Goal: Task Accomplishment & Management: Manage account settings

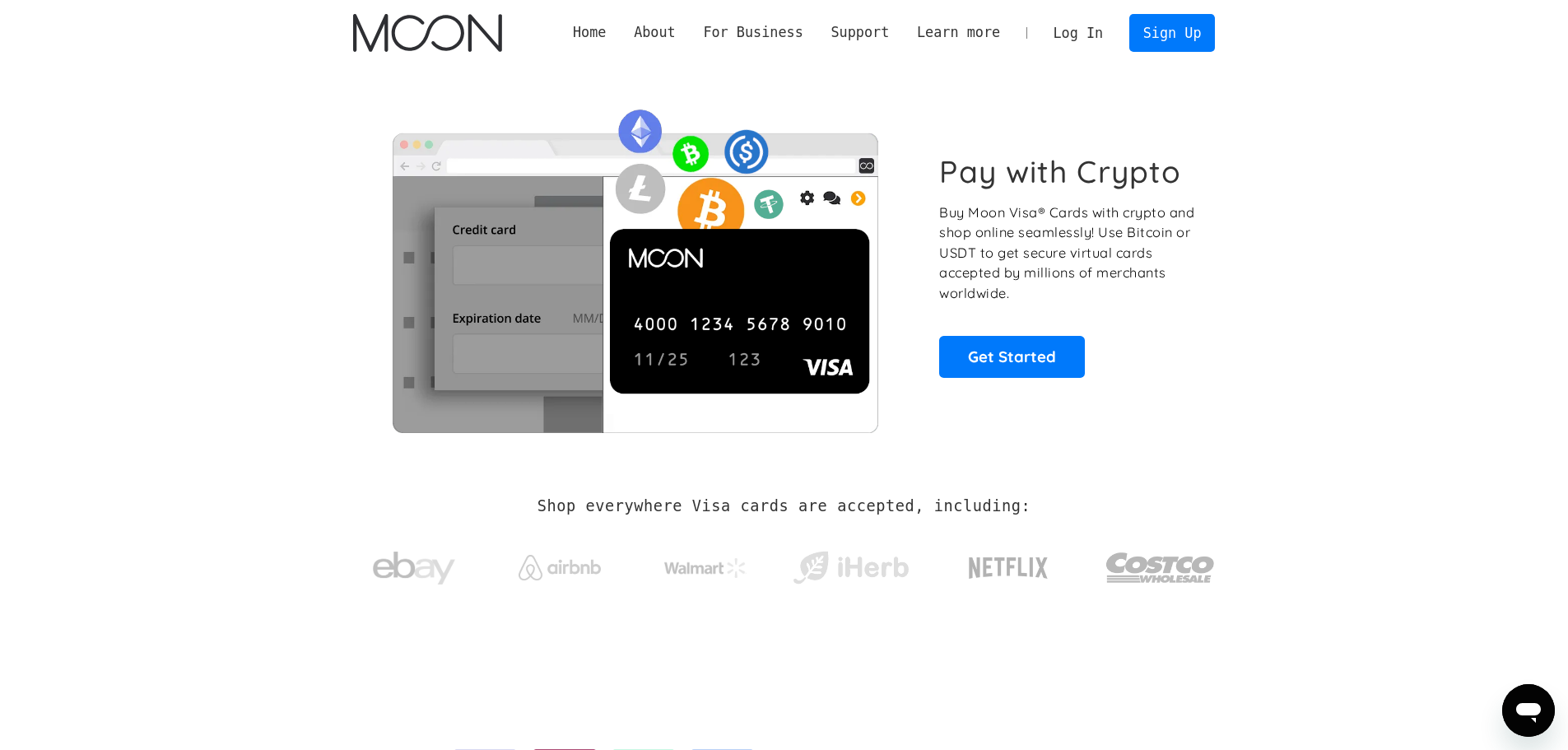
drag, startPoint x: 1084, startPoint y: 32, endPoint x: 924, endPoint y: 217, distance: 244.6
click at [1084, 32] on link "Log In" at bounding box center [1078, 33] width 77 height 36
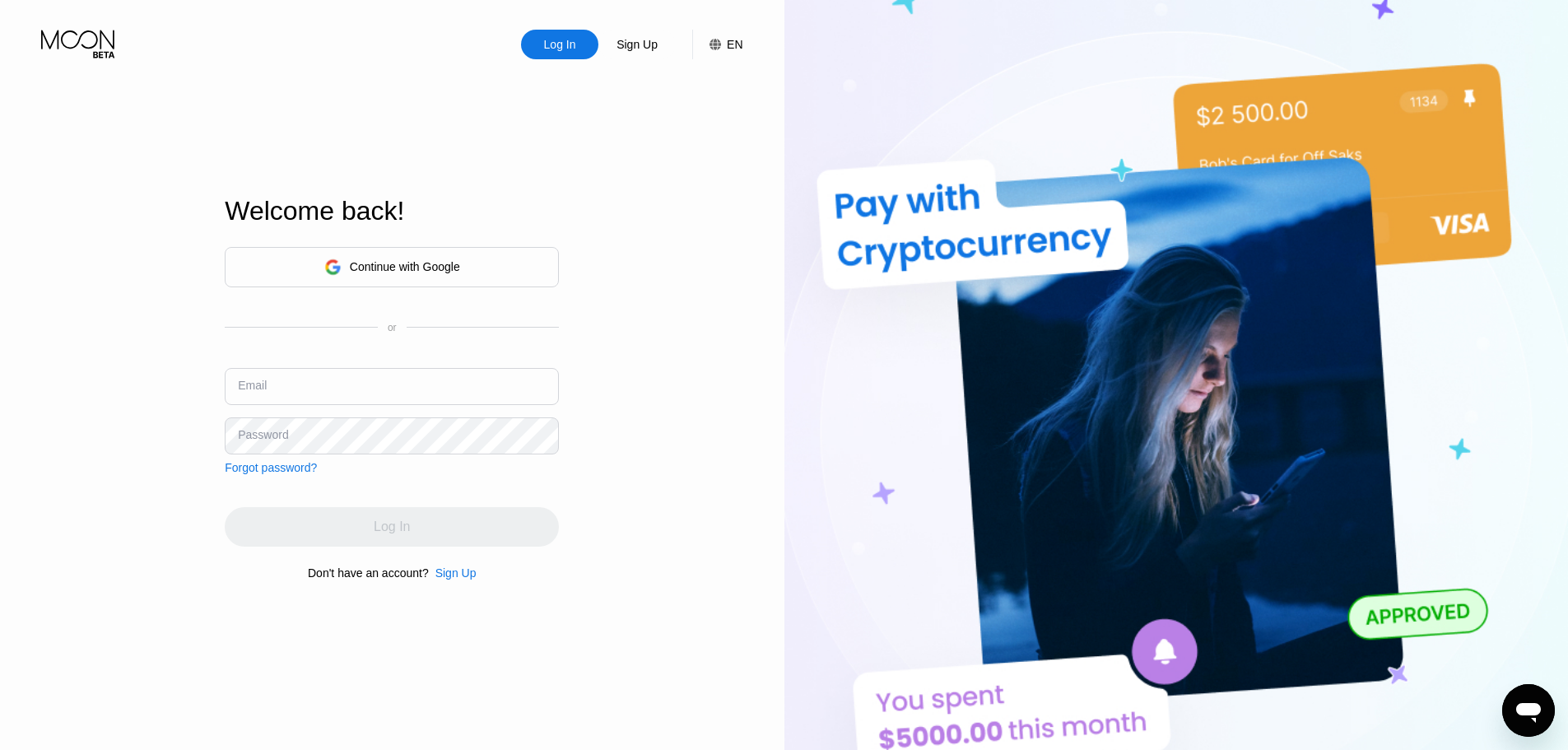
click at [381, 388] on input "text" at bounding box center [392, 386] width 334 height 37
paste input "[EMAIL_ADDRESS][DOMAIN_NAME] xqhlhptiX6705 xqhlhptiX6705_"
drag, startPoint x: 477, startPoint y: 392, endPoint x: 593, endPoint y: 394, distance: 116.0
click at [593, 394] on div "Log In Sign Up EN Language English Save Welcome back! Continue with Google or E…" at bounding box center [392, 413] width 784 height 825
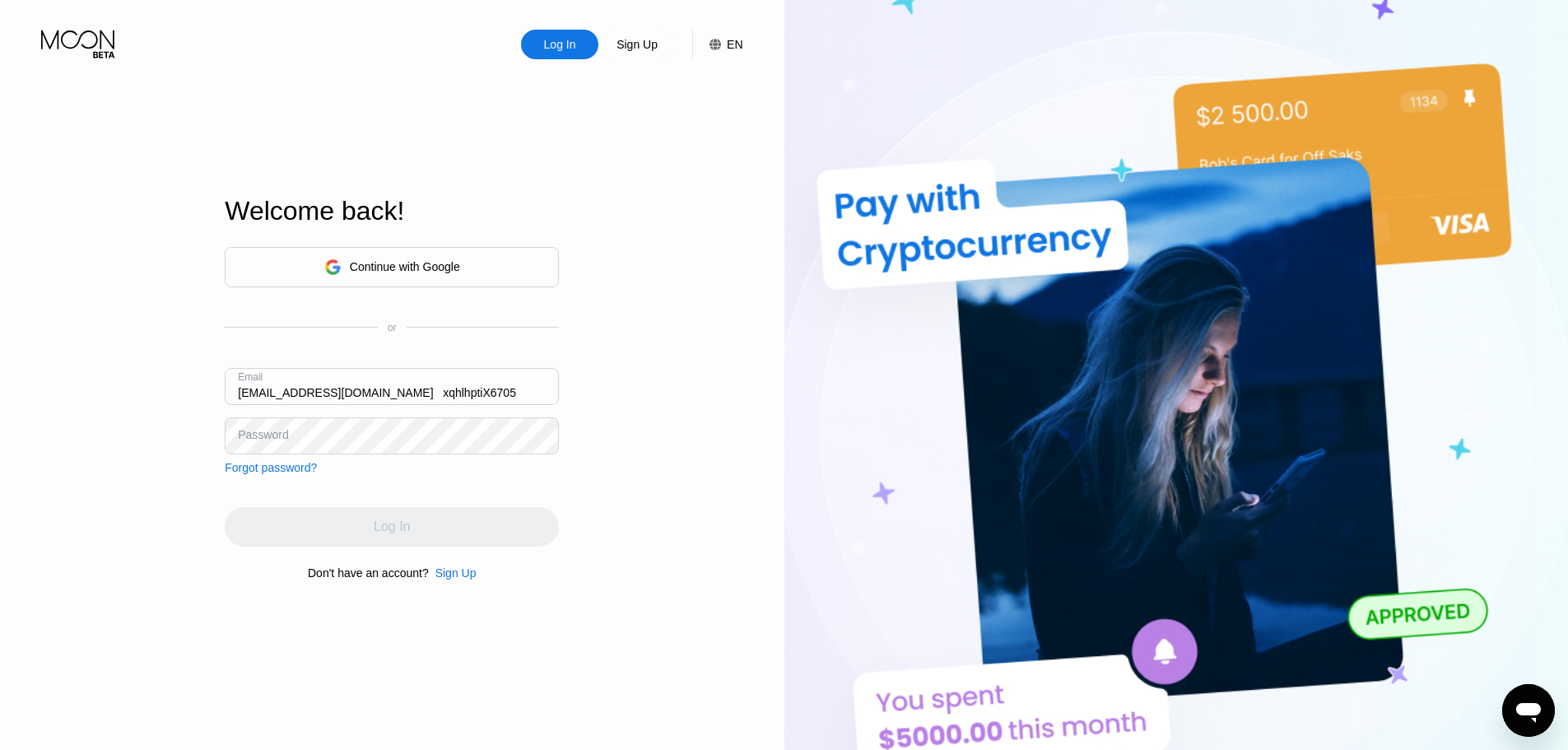
scroll to position [0, 0]
drag, startPoint x: 520, startPoint y: 393, endPoint x: 210, endPoint y: 384, distance: 310.1
click at [144, 407] on div "Log In Sign Up EN Language English Save Welcome back! Continue with Google or E…" at bounding box center [392, 413] width 784 height 825
click at [460, 390] on input "[EMAIL_ADDRESS][DOMAIN_NAME] xqhlhptiX6705" at bounding box center [392, 386] width 334 height 37
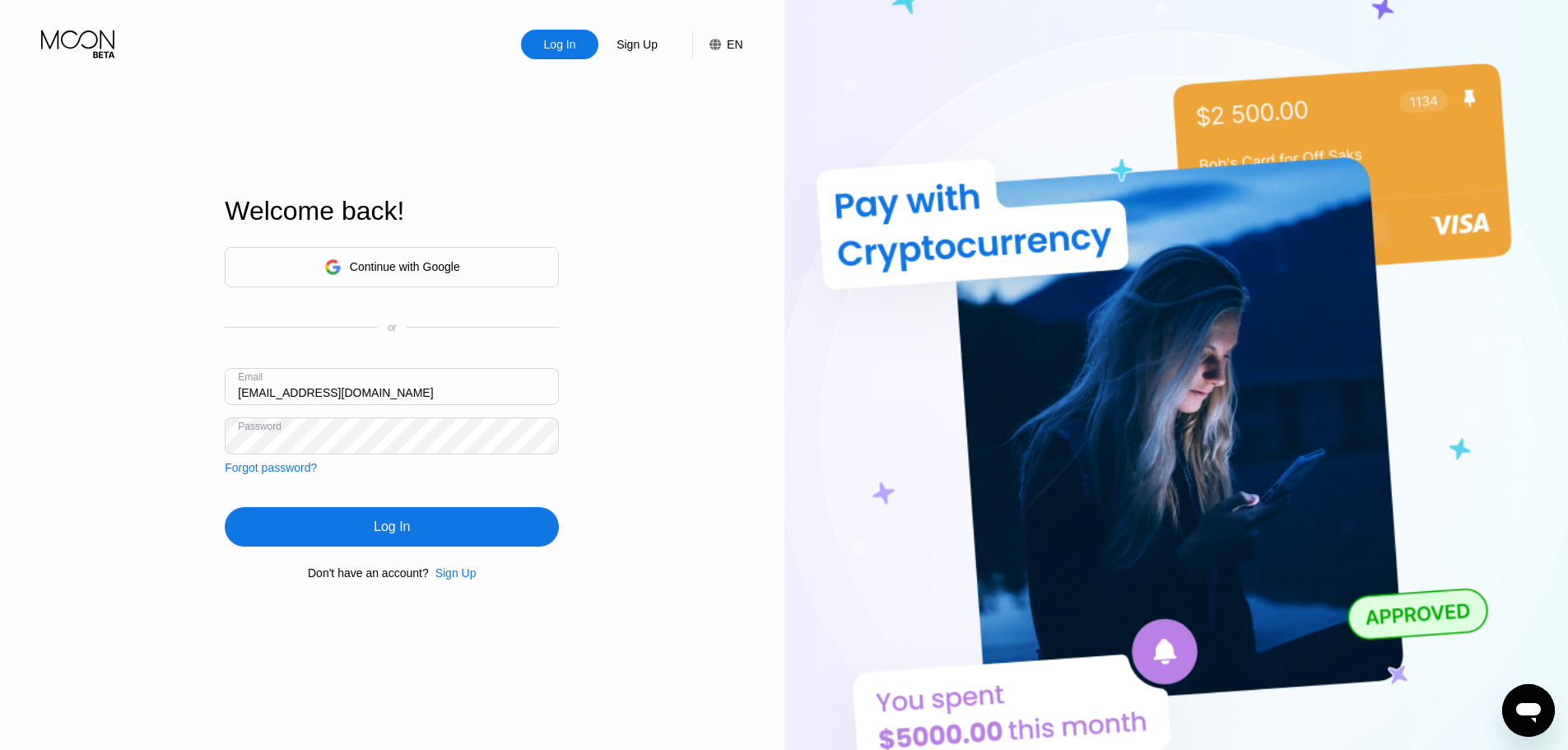
type input "[EMAIL_ADDRESS][DOMAIN_NAME]"
click at [479, 522] on div "Log In" at bounding box center [392, 527] width 334 height 40
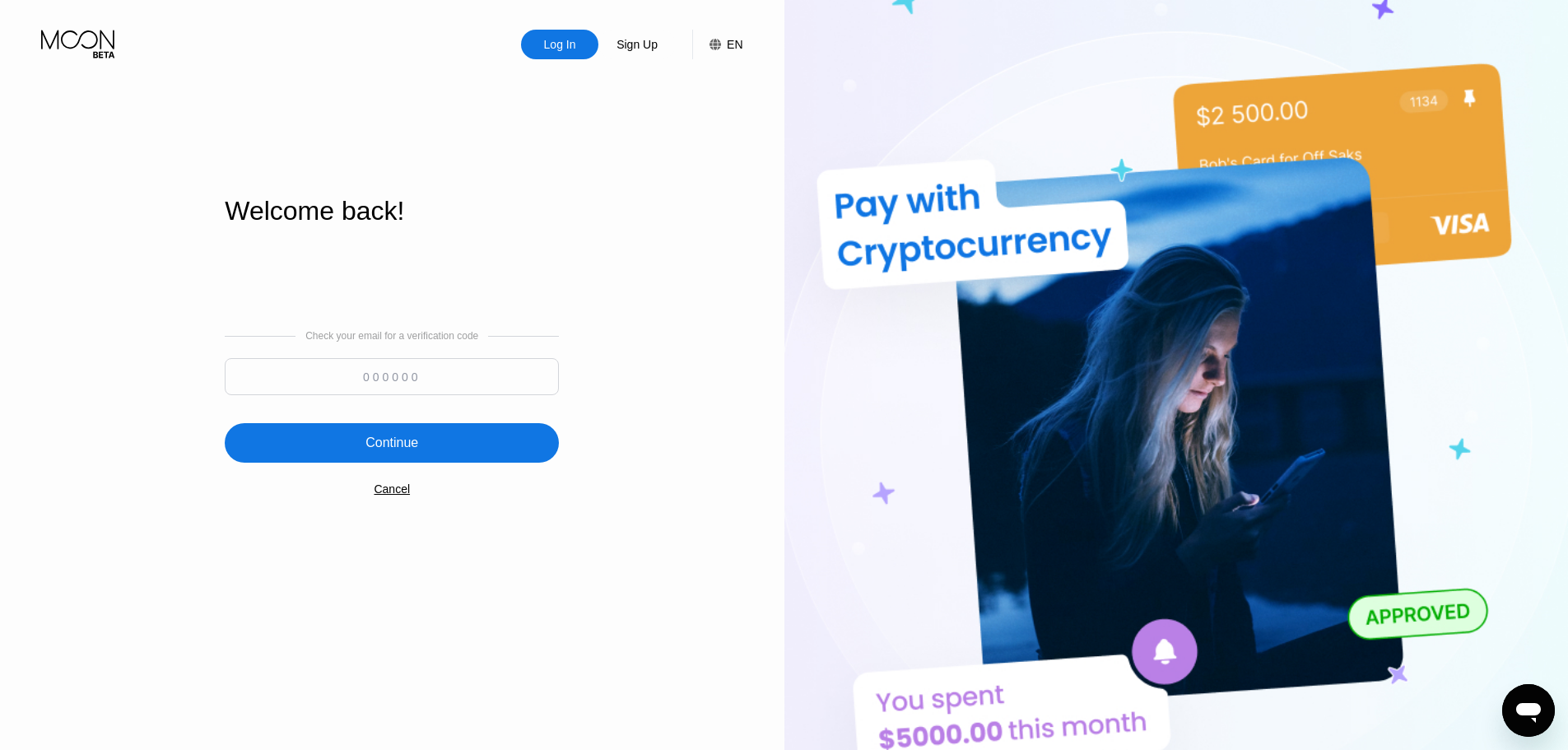
click at [412, 375] on input at bounding box center [392, 376] width 334 height 37
paste input "372636"
type input "372636"
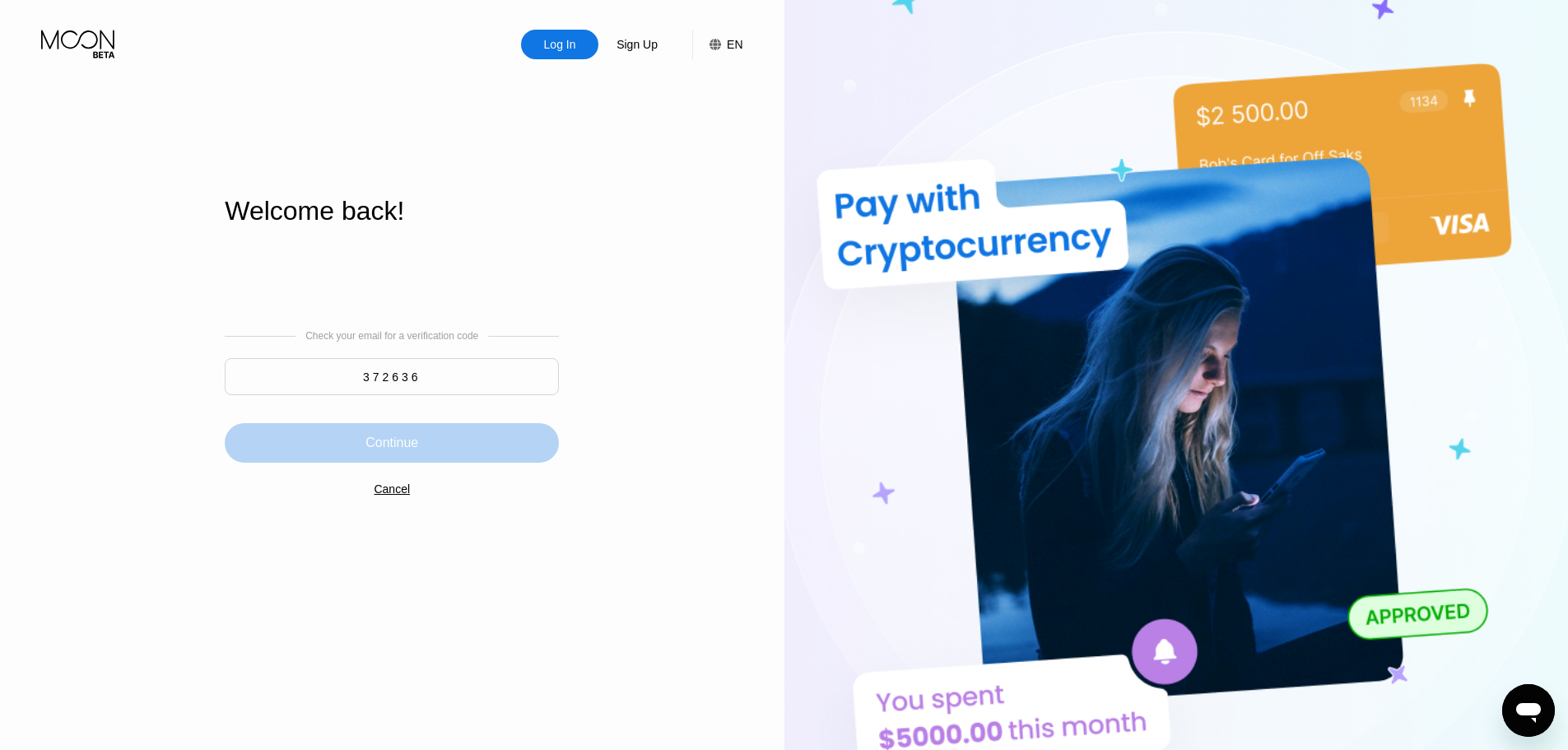
click at [426, 441] on div "Continue" at bounding box center [392, 443] width 334 height 40
